Goal: Transaction & Acquisition: Purchase product/service

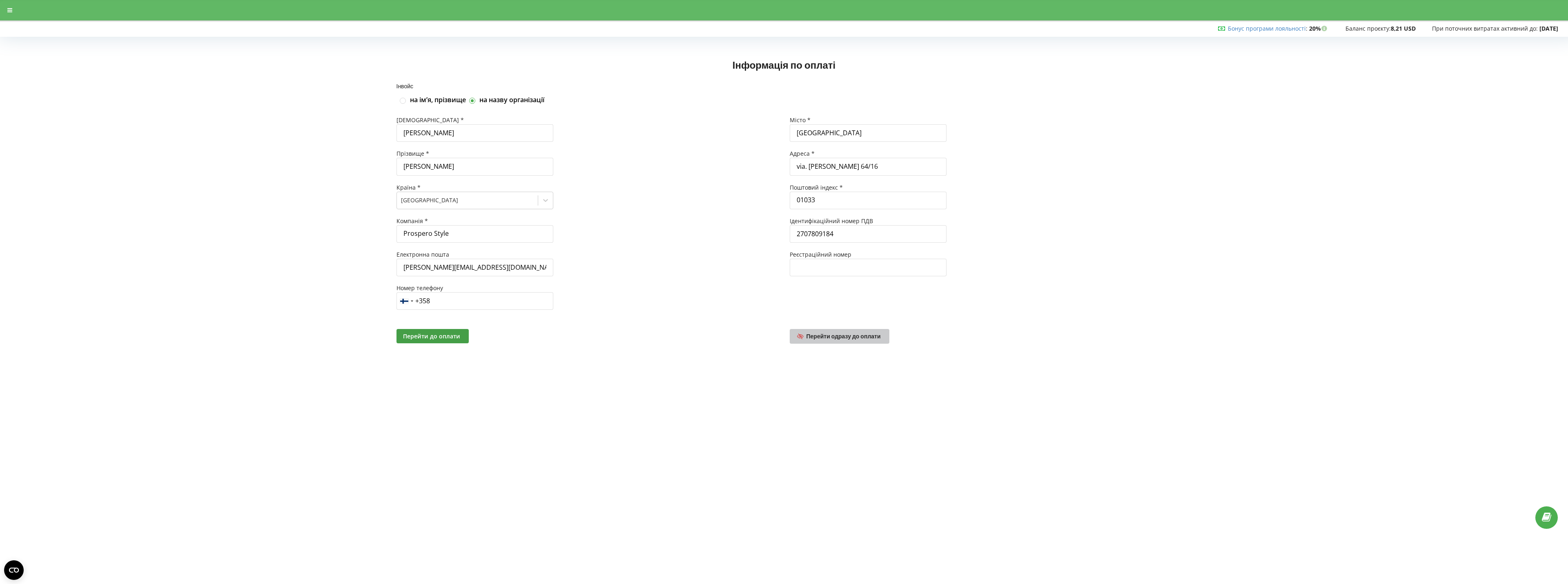
click at [817, 339] on span "Перейти одразу до оплати" at bounding box center [844, 336] width 74 height 7
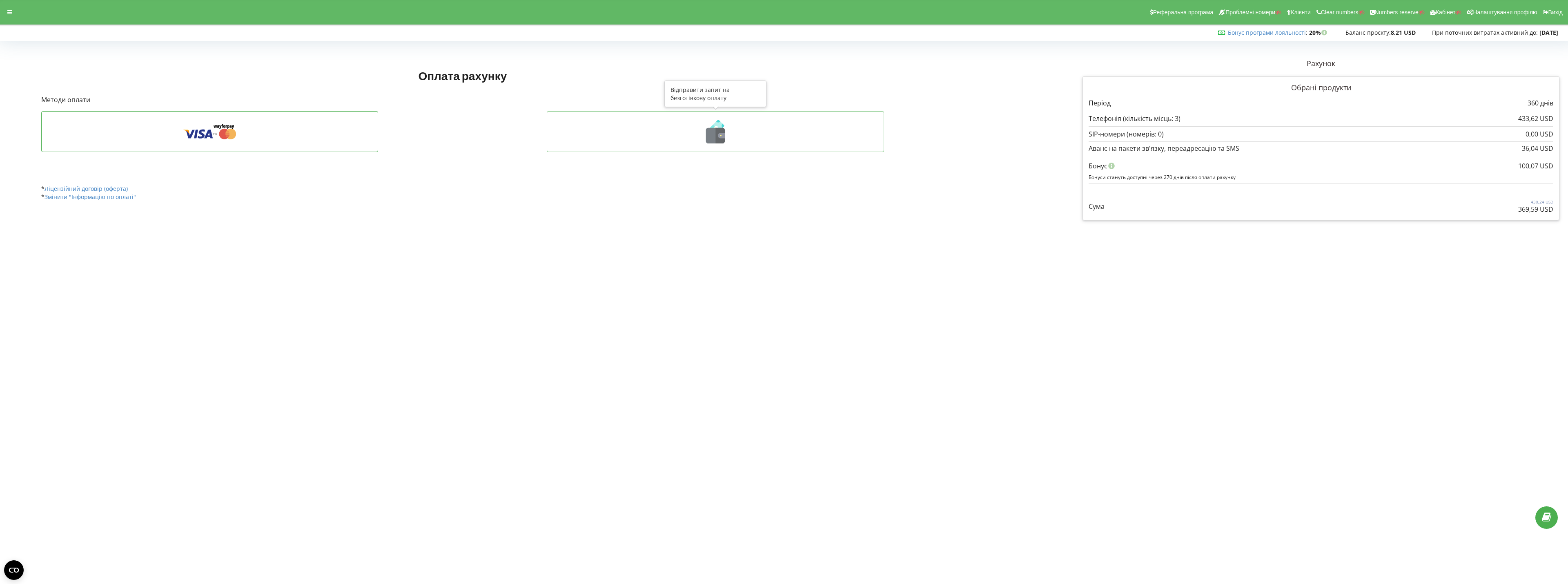
click at [645, 128] on icon at bounding box center [715, 132] width 320 height 24
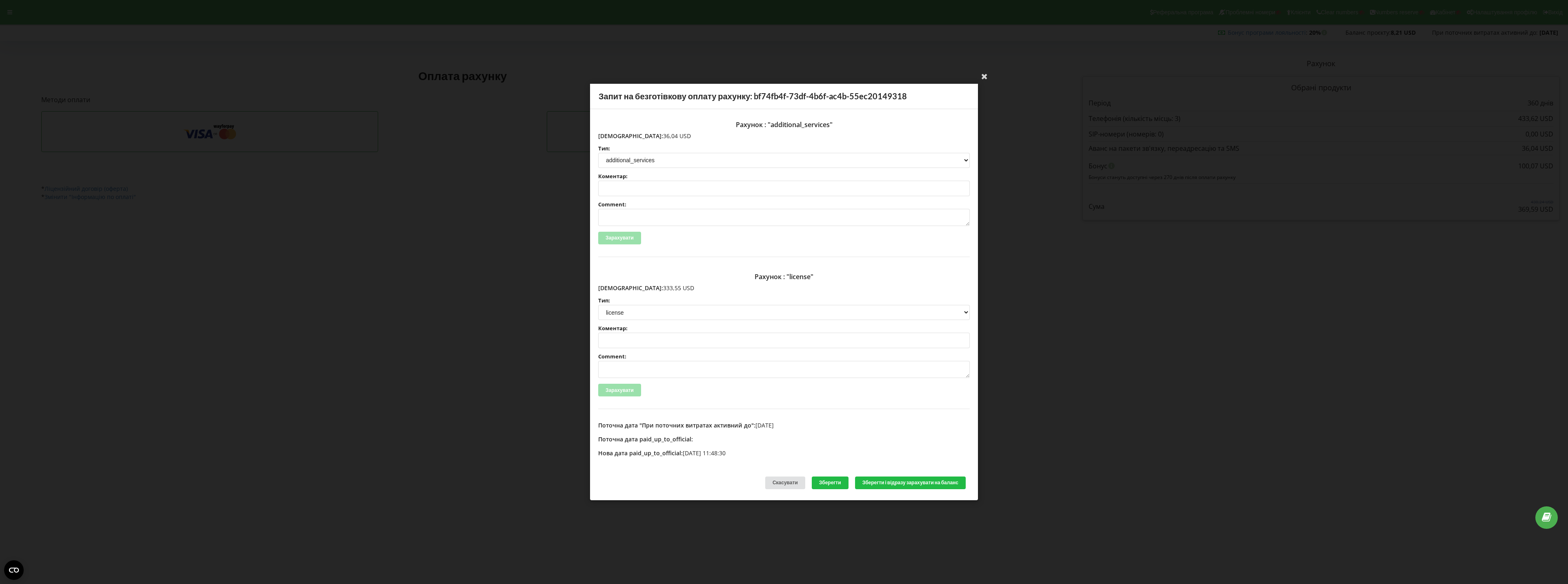
drag, startPoint x: 615, startPoint y: 288, endPoint x: 647, endPoint y: 289, distance: 32.0
click at [647, 289] on p "Сума: 333,55 USD" at bounding box center [784, 287] width 371 height 8
copy p "333,55 USD"
drag, startPoint x: 616, startPoint y: 134, endPoint x: 654, endPoint y: 134, distance: 38.0
click at [654, 134] on p "Сума: 36,04 USD" at bounding box center [784, 136] width 371 height 8
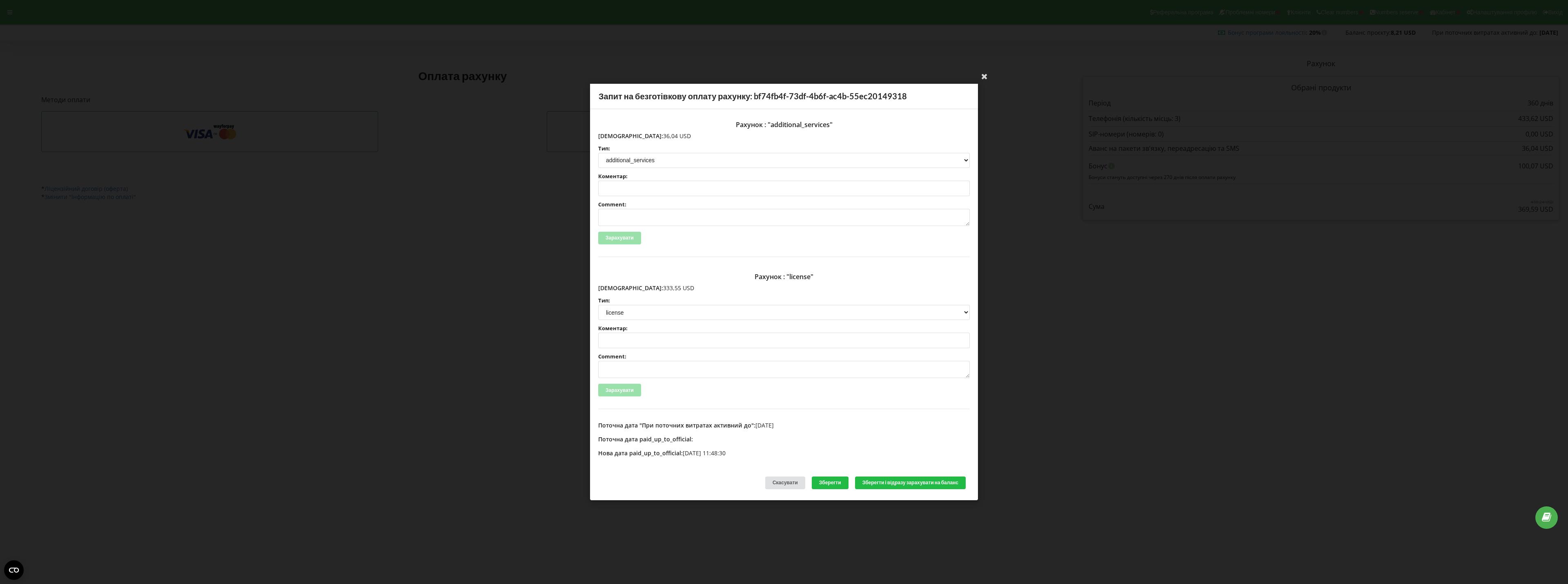
copy p "36,04 USD"
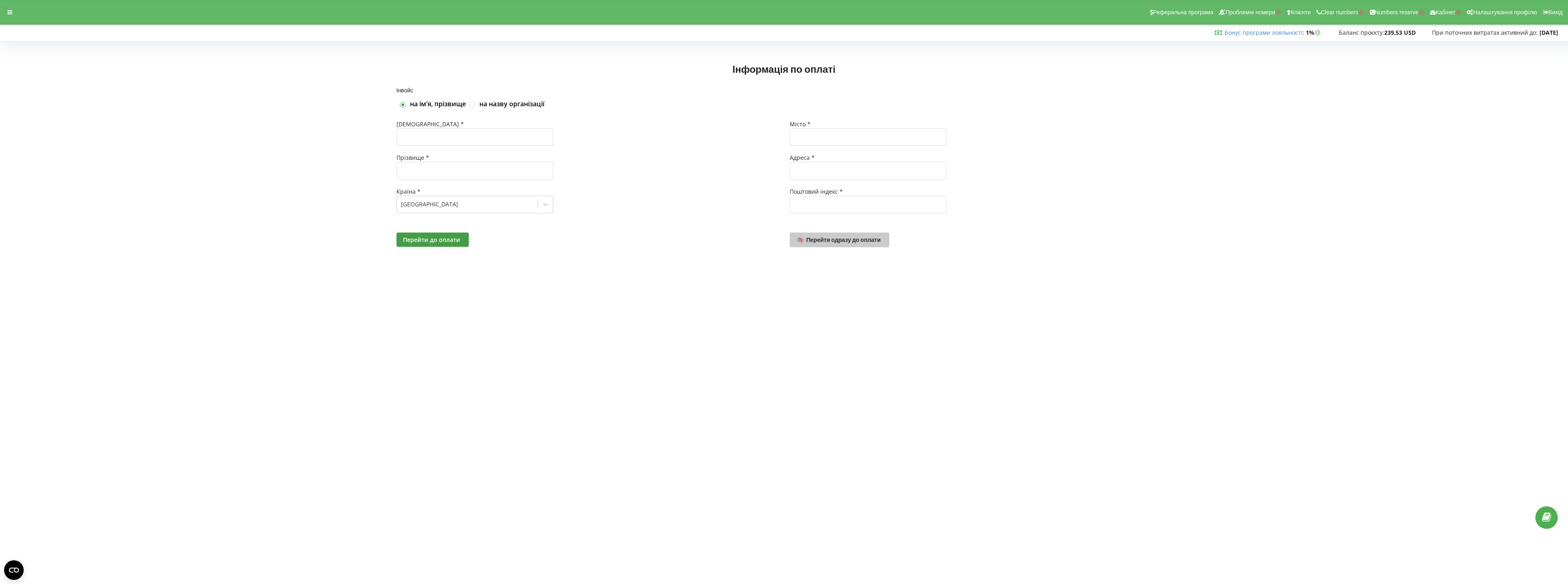
click at [827, 241] on span "Перейти одразу до оплати" at bounding box center [844, 239] width 74 height 7
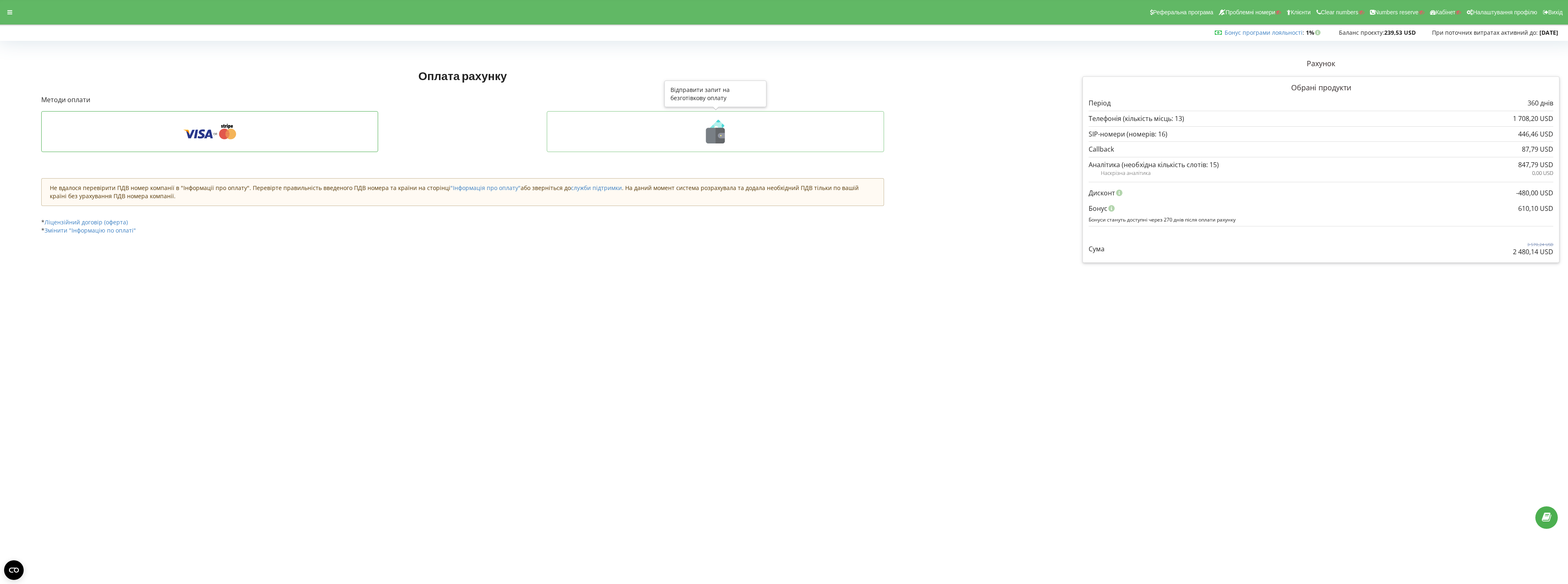
click at [750, 128] on icon at bounding box center [715, 132] width 320 height 24
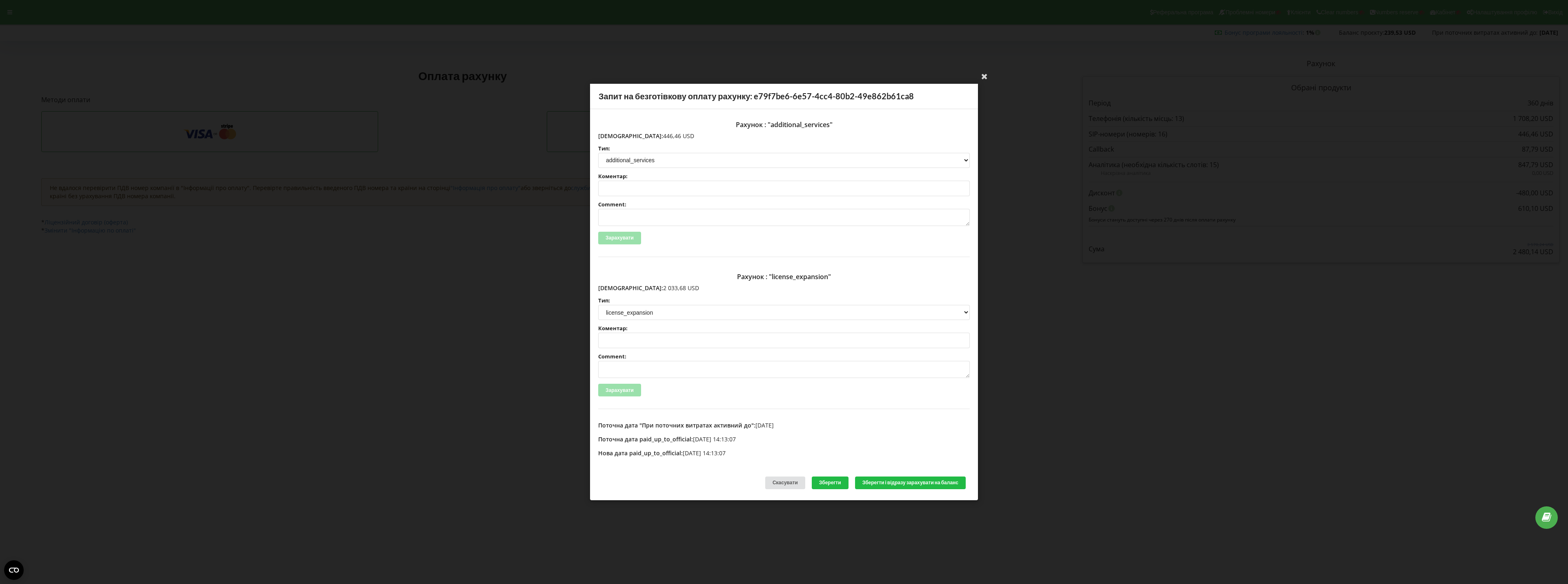
drag, startPoint x: 615, startPoint y: 289, endPoint x: 659, endPoint y: 289, distance: 44.0
click at [659, 289] on p "[DEMOGRAPHIC_DATA]: 2 033,68 USD" at bounding box center [784, 287] width 371 height 8
copy p "2 033,68 USD"
drag, startPoint x: 616, startPoint y: 137, endPoint x: 679, endPoint y: 138, distance: 63.0
click at [681, 138] on p "[DEMOGRAPHIC_DATA]: 446,46 USD" at bounding box center [784, 136] width 371 height 8
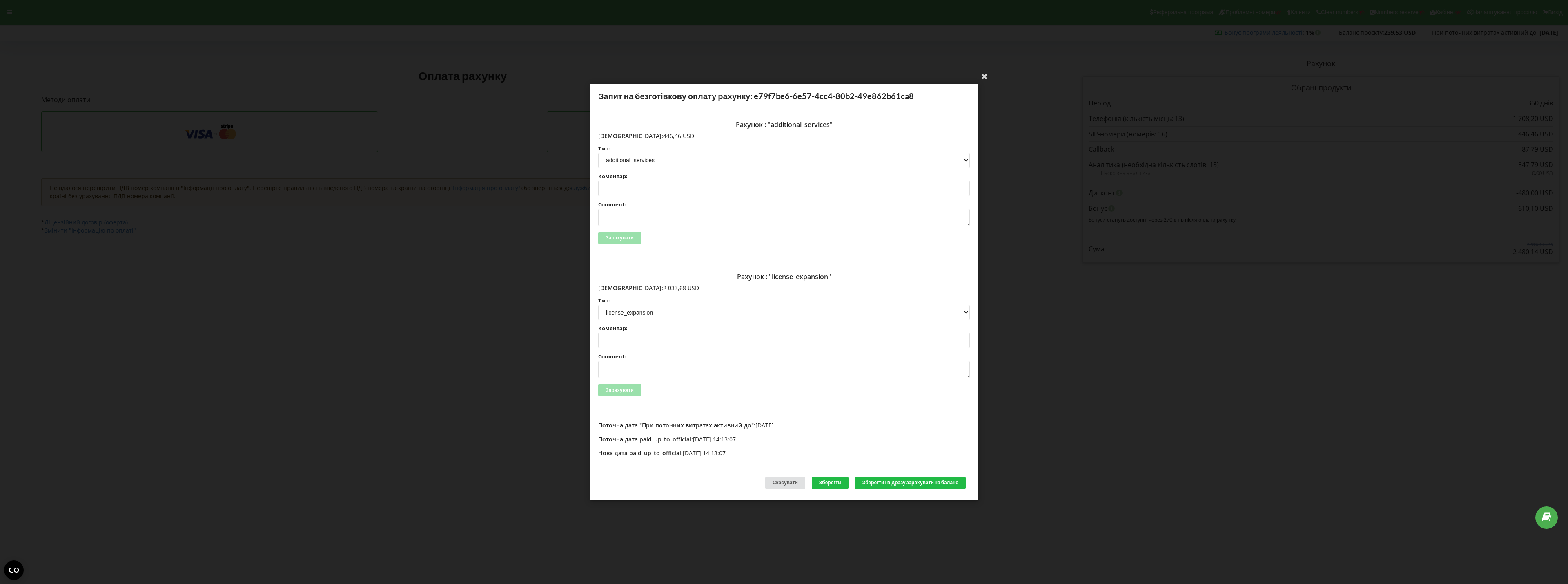
copy p "446,46 USD"
